Goal: Navigation & Orientation: Find specific page/section

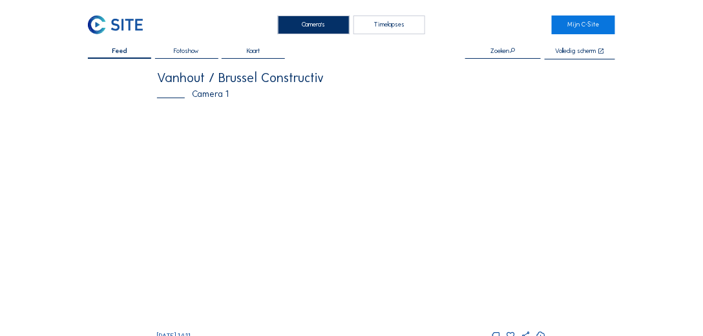
scroll to position [37, 0]
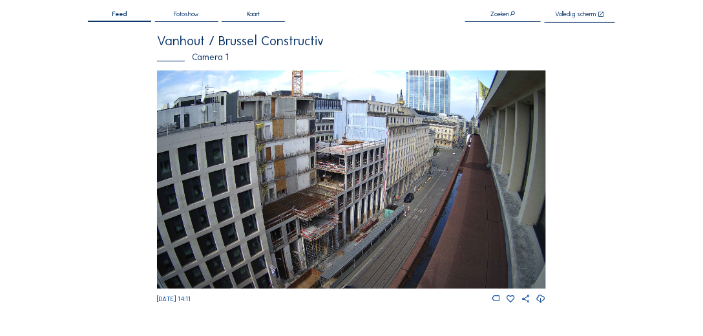
click at [182, 15] on span "Fotoshow" at bounding box center [186, 14] width 25 height 6
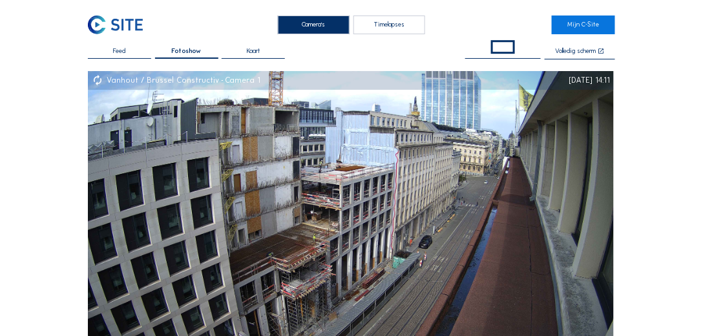
click at [315, 23] on div "Camera's" at bounding box center [314, 25] width 72 height 19
click at [124, 25] on img at bounding box center [115, 25] width 55 height 19
click at [584, 26] on link "Mijn C-Site" at bounding box center [583, 25] width 63 height 19
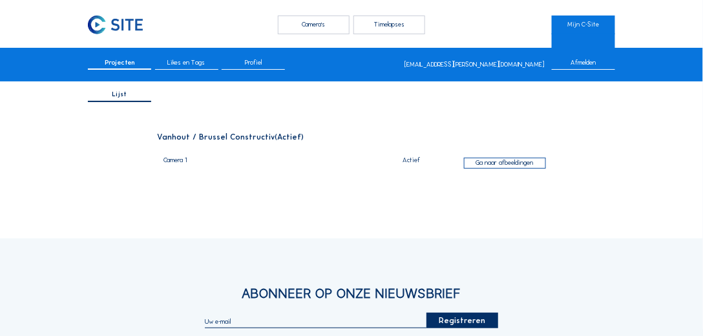
click at [315, 25] on div "Camera's" at bounding box center [314, 25] width 72 height 19
